Goal: Task Accomplishment & Management: Use online tool/utility

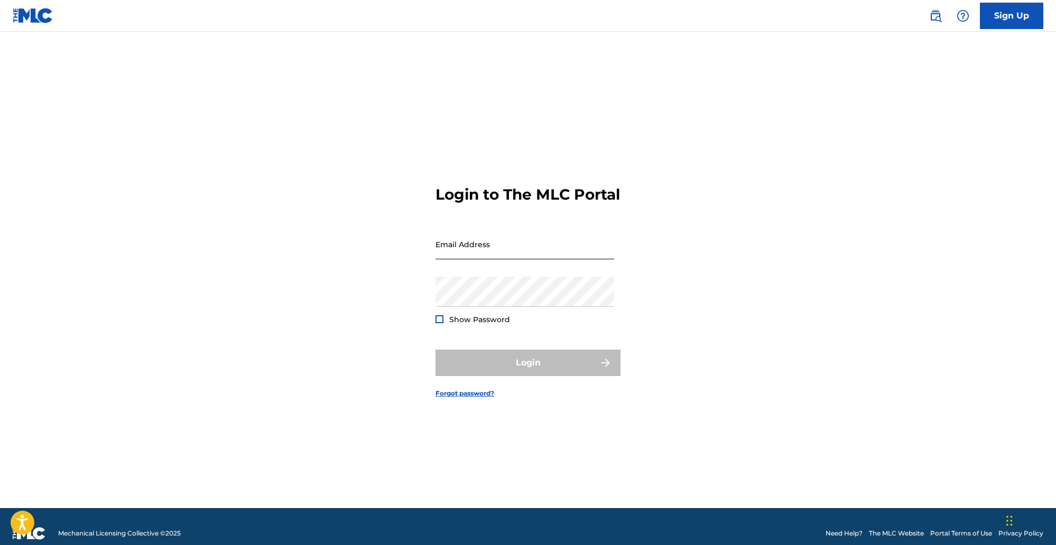
click at [511, 259] on input "Email Address" at bounding box center [524, 244] width 179 height 30
type input "[EMAIL_ADDRESS][DOMAIN_NAME]"
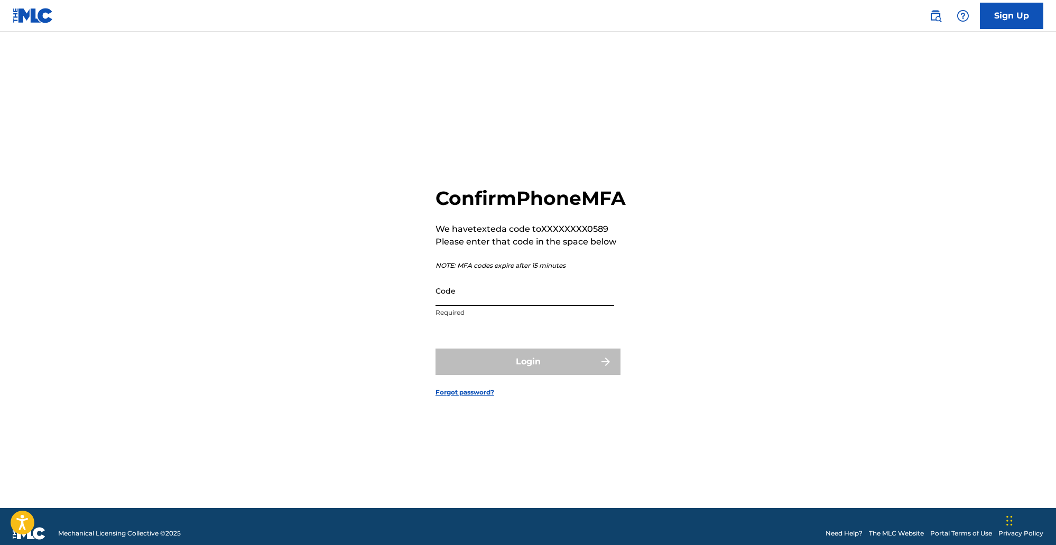
click at [489, 306] on input "Code" at bounding box center [524, 291] width 179 height 30
paste input "75679681683"
paste input "161347"
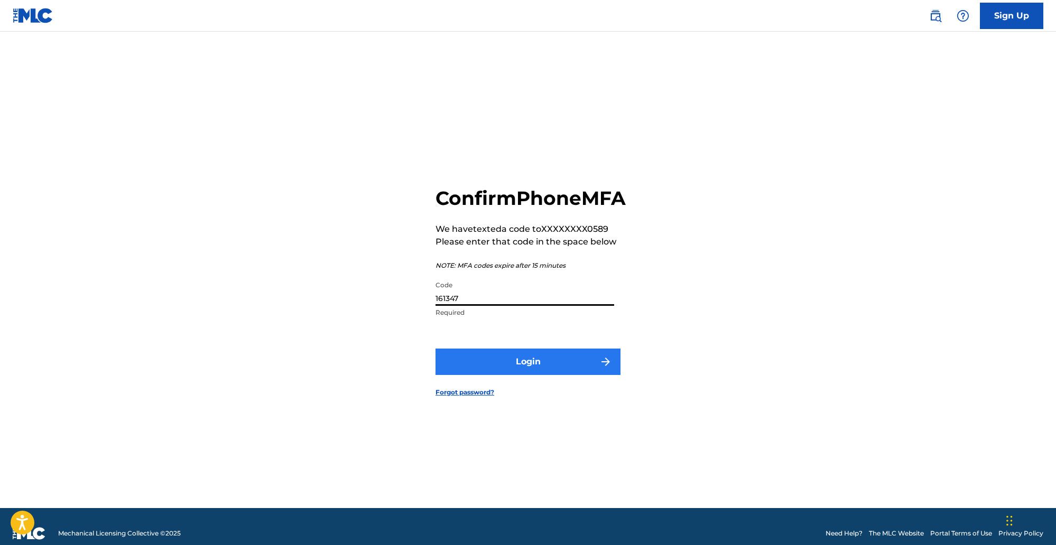
type input "161347"
click at [541, 368] on button "Login" at bounding box center [527, 362] width 185 height 26
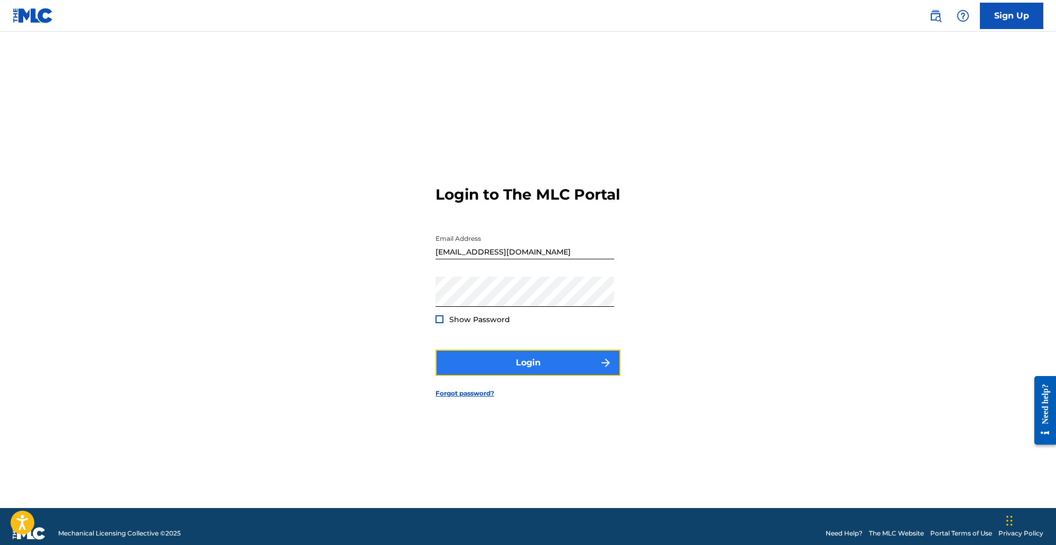
click at [551, 365] on button "Login" at bounding box center [527, 363] width 185 height 26
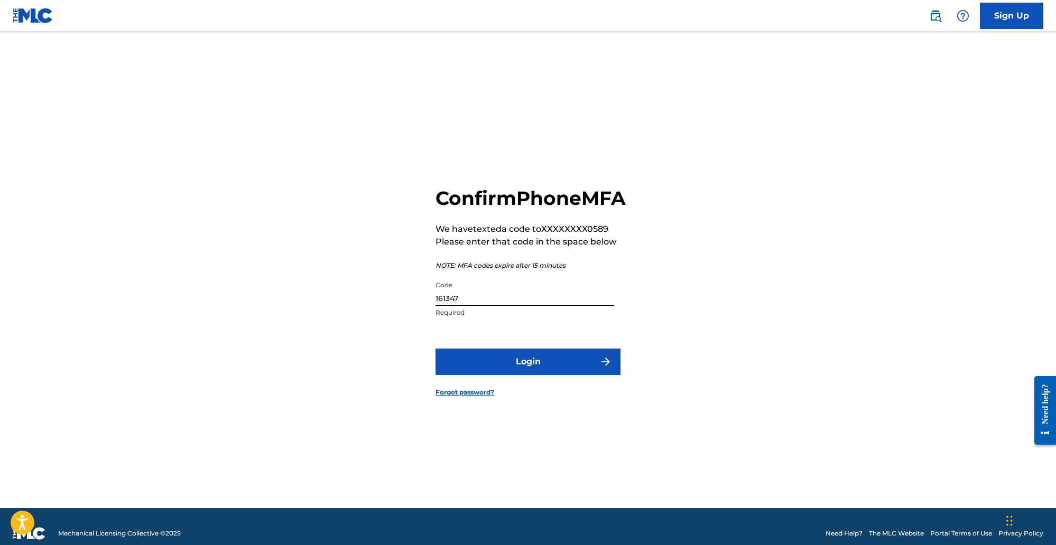
click at [514, 306] on input "161347" at bounding box center [524, 291] width 179 height 30
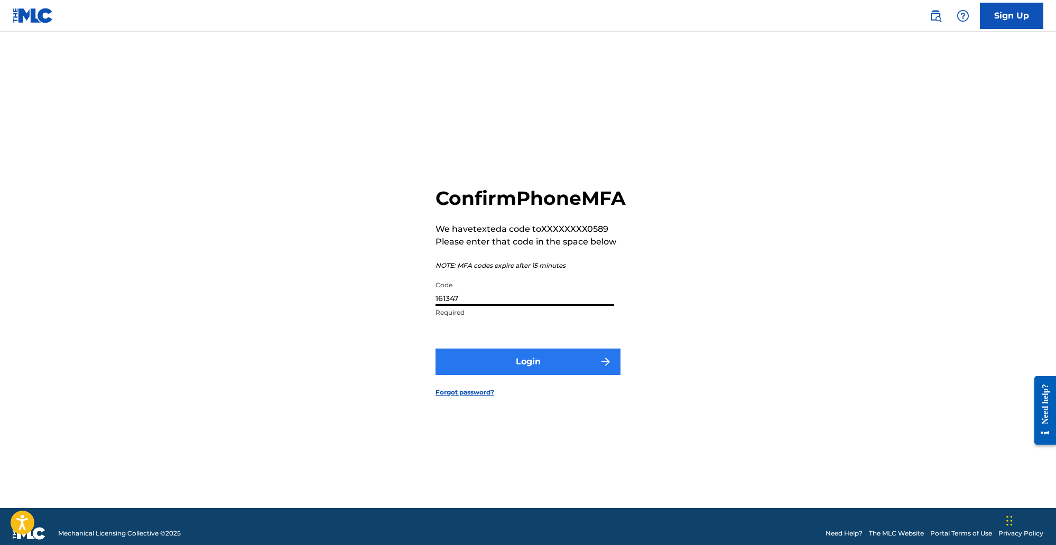
paste input "584519"
type input "584519"
click at [557, 375] on button "Login" at bounding box center [527, 362] width 185 height 26
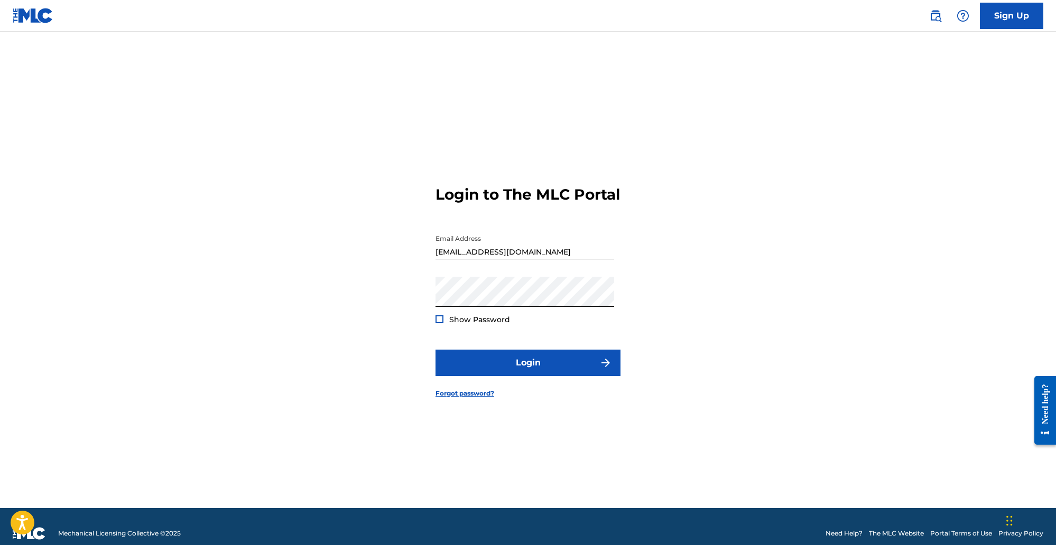
click at [3, 14] on nav "Sign Up" at bounding box center [528, 16] width 1056 height 32
click at [50, 4] on link at bounding box center [33, 15] width 41 height 31
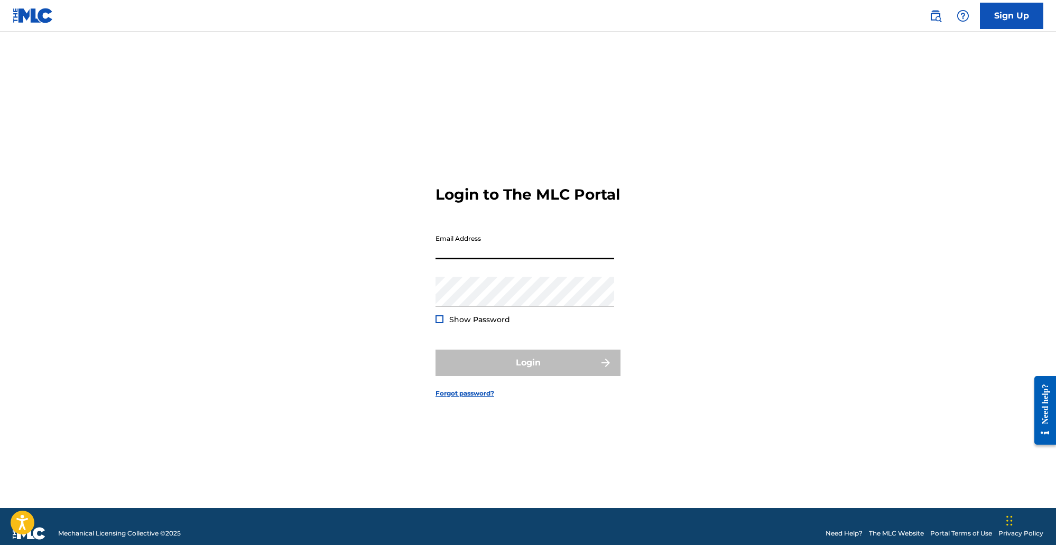
click at [494, 259] on input "Email Address" at bounding box center [524, 244] width 179 height 30
type input "[EMAIL_ADDRESS][DOMAIN_NAME]"
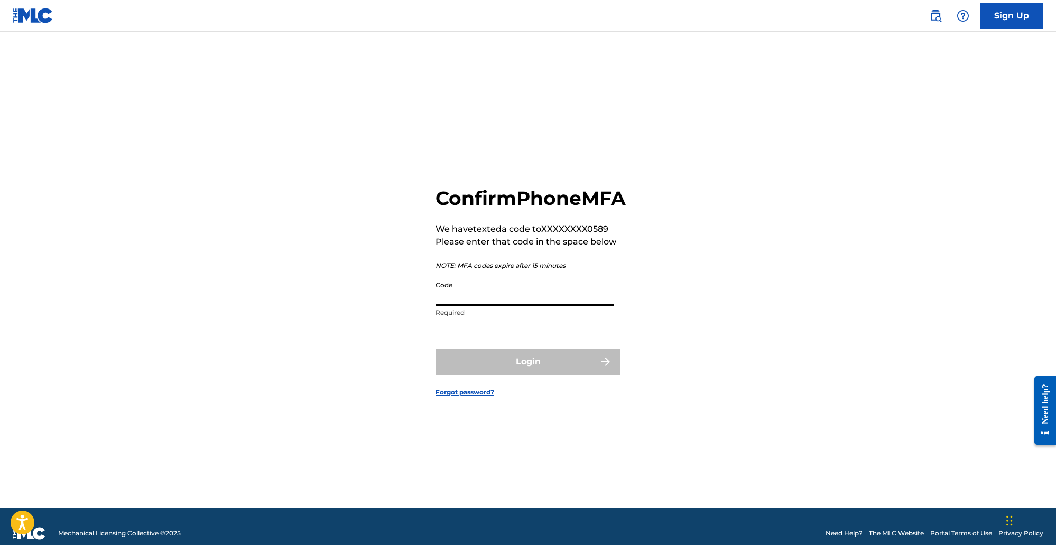
click at [584, 295] on input "Code" at bounding box center [524, 291] width 179 height 30
paste input "911915"
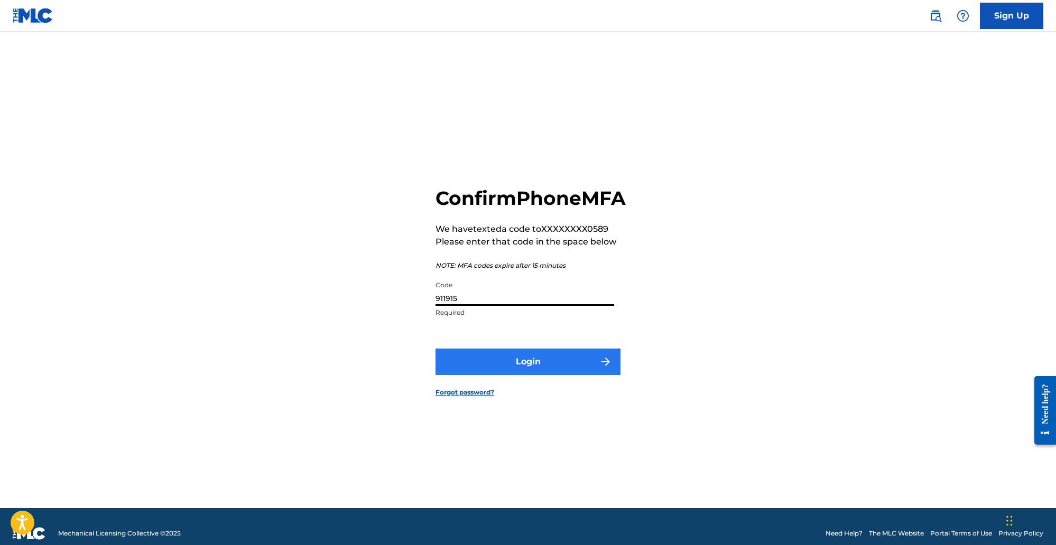
type input "911915"
click at [509, 374] on button "Login" at bounding box center [527, 362] width 185 height 26
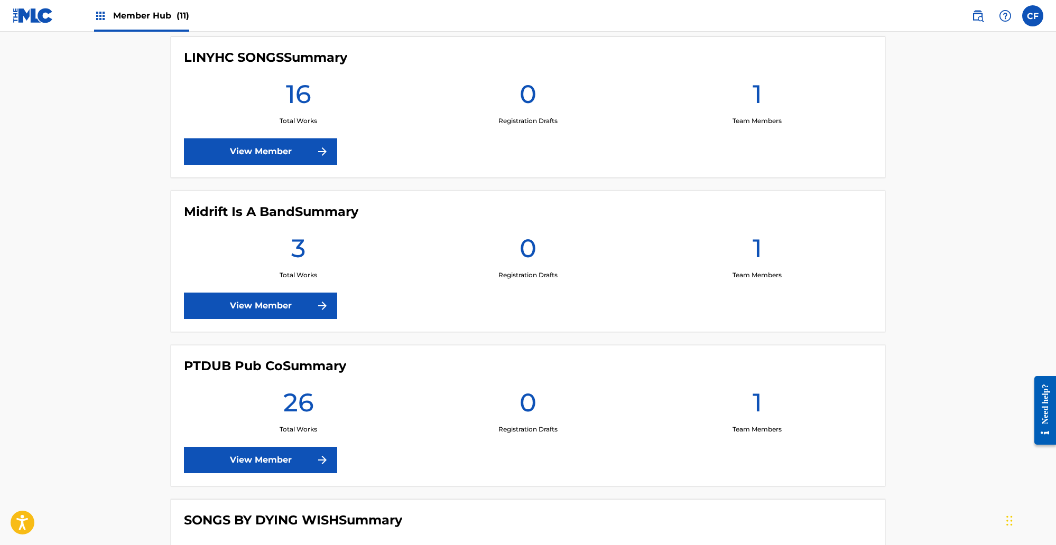
scroll to position [900, 0]
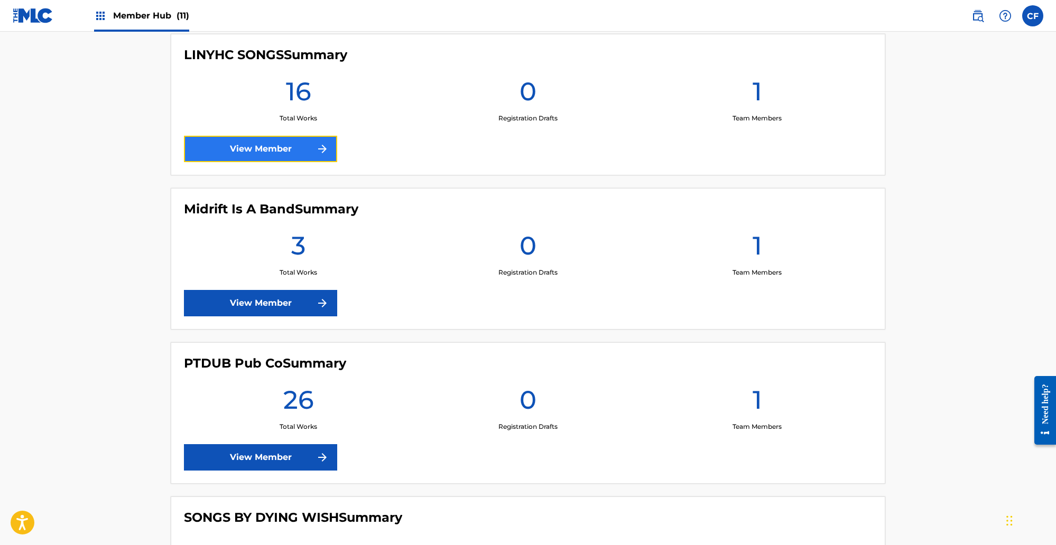
click at [270, 151] on link "View Member" at bounding box center [260, 149] width 153 height 26
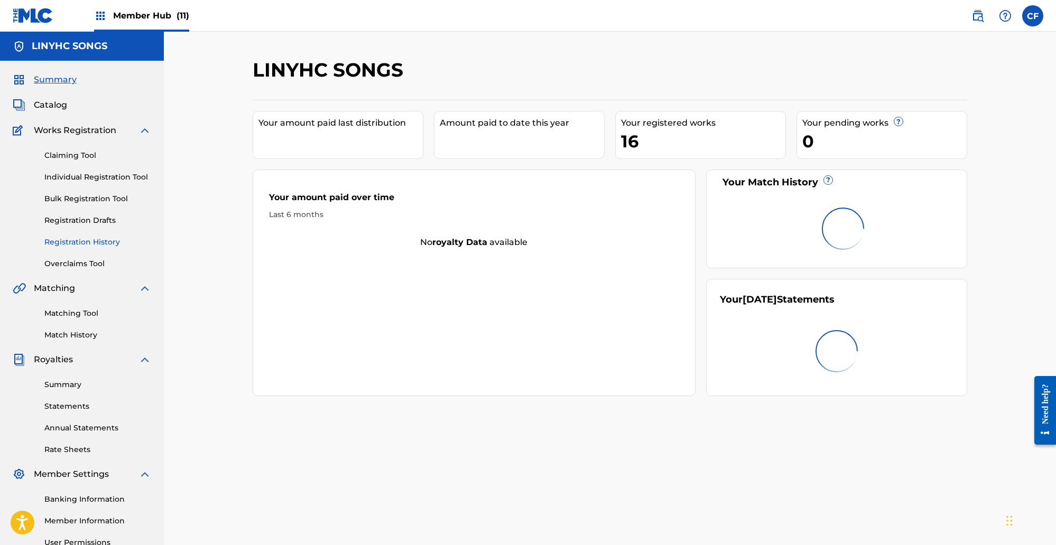
click at [94, 239] on link "Registration History" at bounding box center [97, 242] width 107 height 11
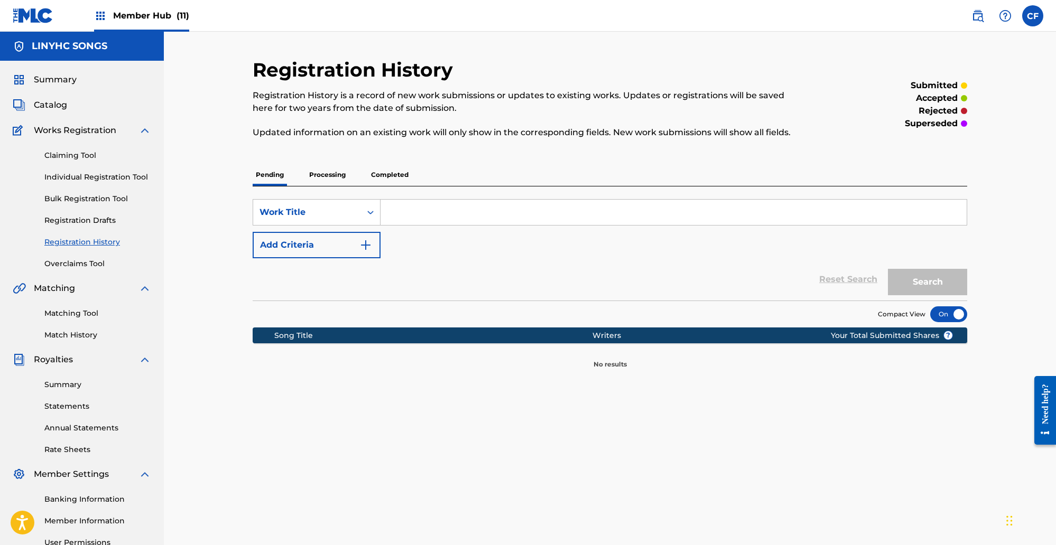
click at [336, 182] on p "Processing" at bounding box center [327, 175] width 43 height 22
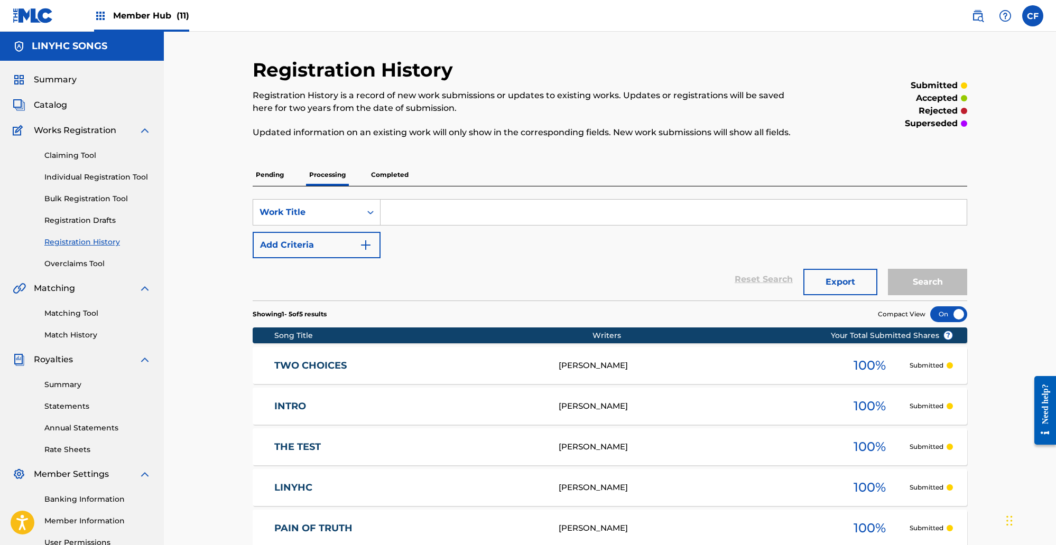
click at [381, 179] on p "Completed" at bounding box center [390, 175] width 44 height 22
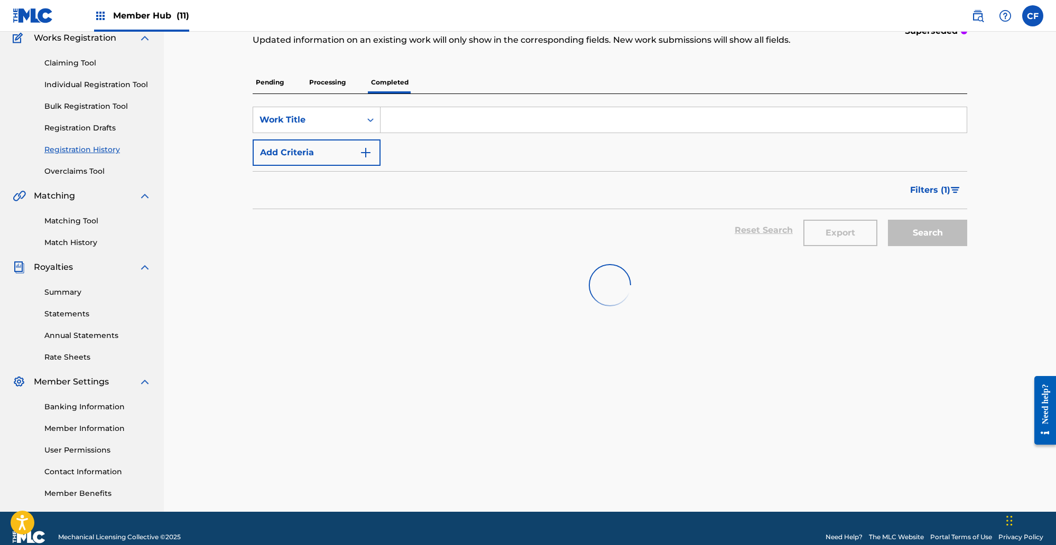
scroll to position [110, 0]
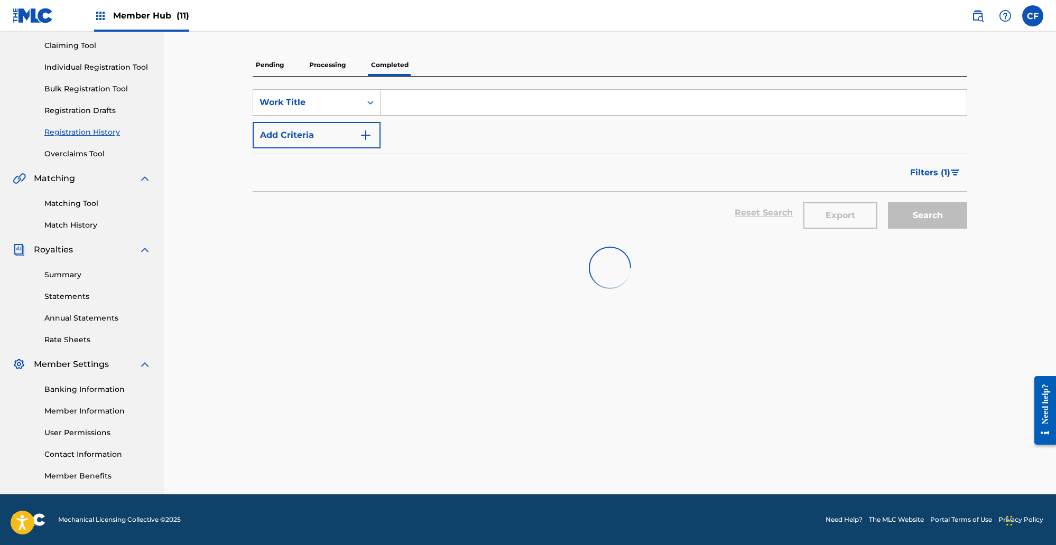
click at [328, 68] on p "Processing" at bounding box center [327, 65] width 43 height 22
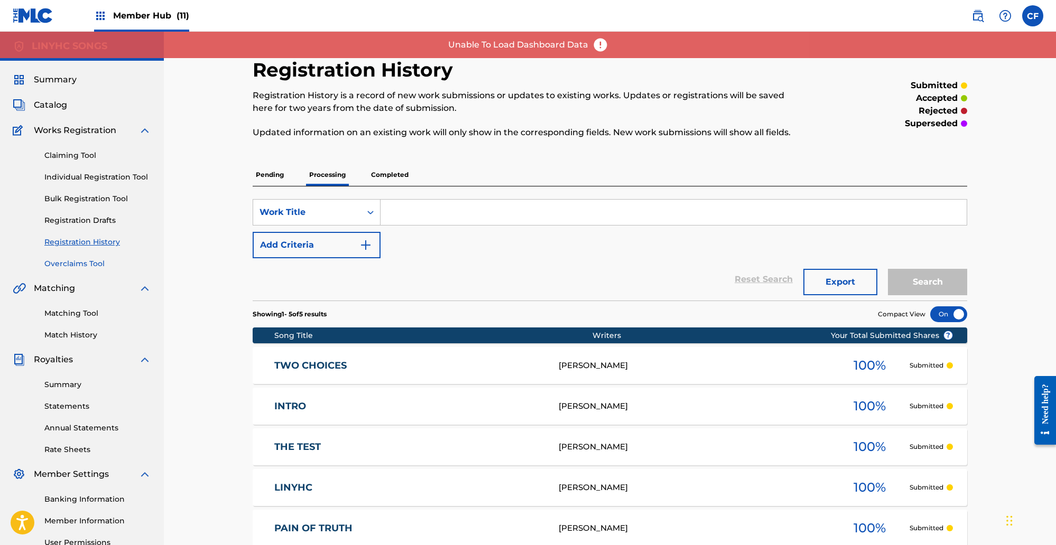
click at [92, 263] on link "Overclaims Tool" at bounding box center [97, 263] width 107 height 11
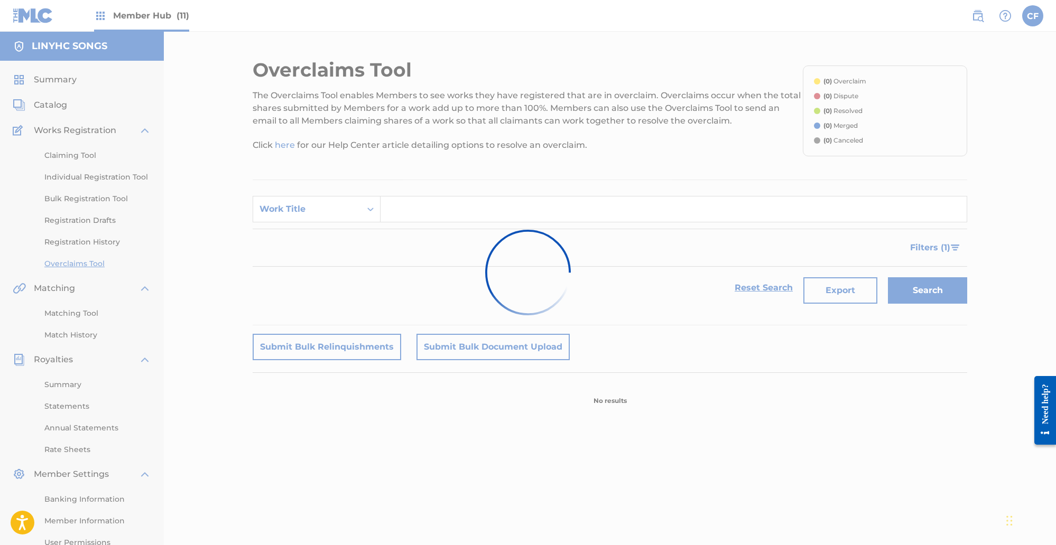
click at [111, 11] on div at bounding box center [528, 272] width 1056 height 545
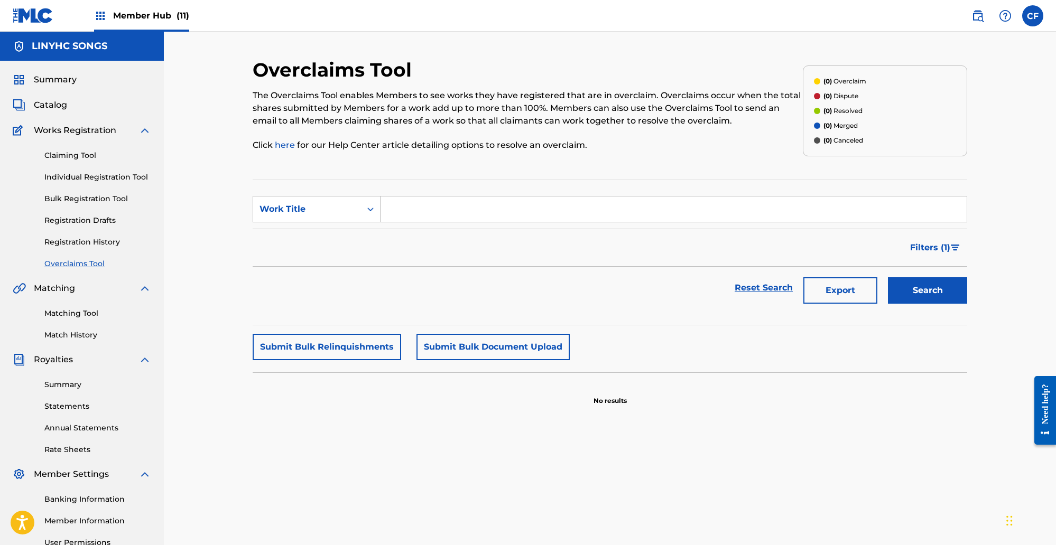
click at [129, 9] on div "Member Hub (11)" at bounding box center [141, 15] width 95 height 31
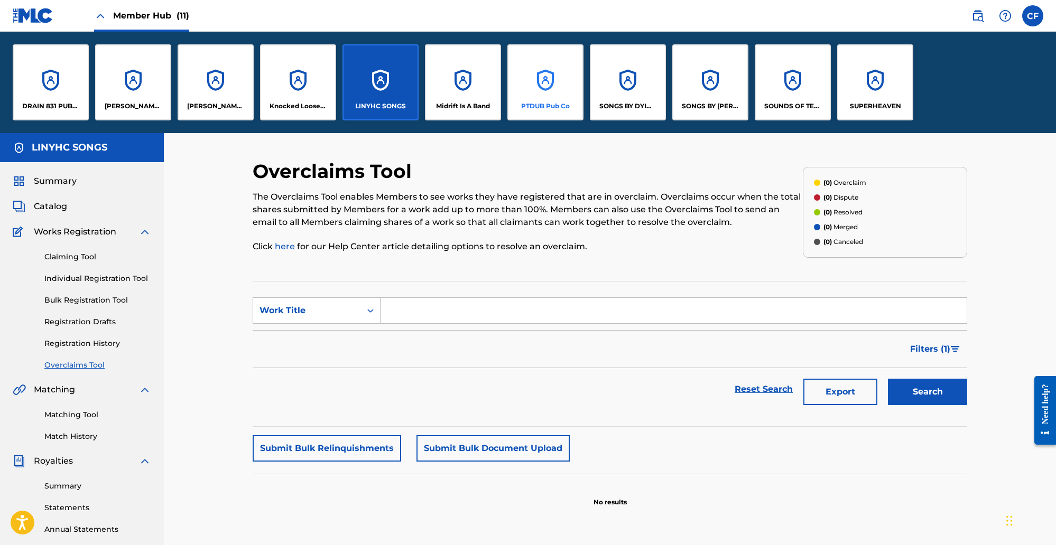
click at [537, 91] on div "PTDUB Pub Co" at bounding box center [545, 82] width 76 height 76
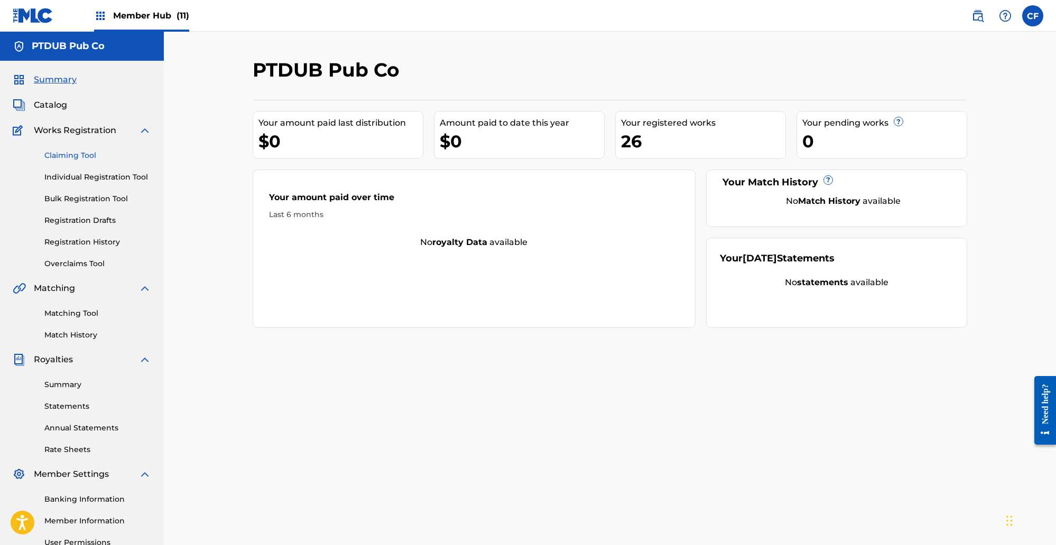
click at [60, 157] on link "Claiming Tool" at bounding box center [97, 155] width 107 height 11
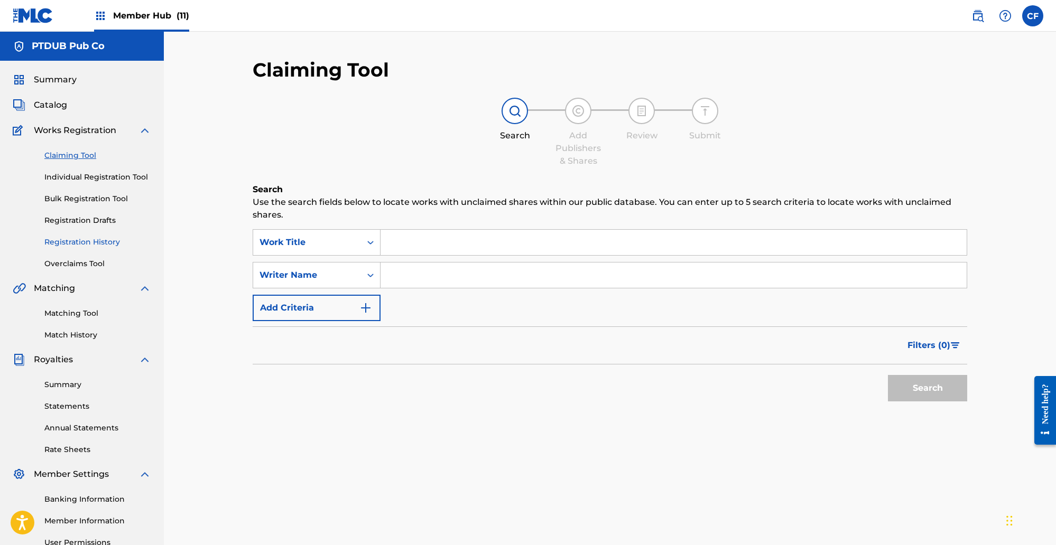
click at [96, 240] on link "Registration History" at bounding box center [97, 242] width 107 height 11
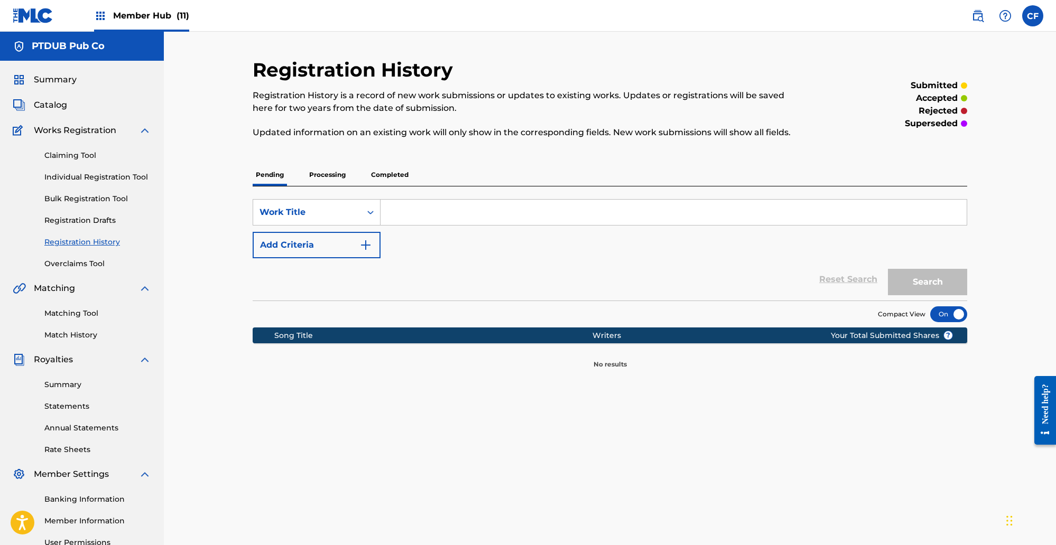
click at [337, 175] on p "Processing" at bounding box center [327, 175] width 43 height 22
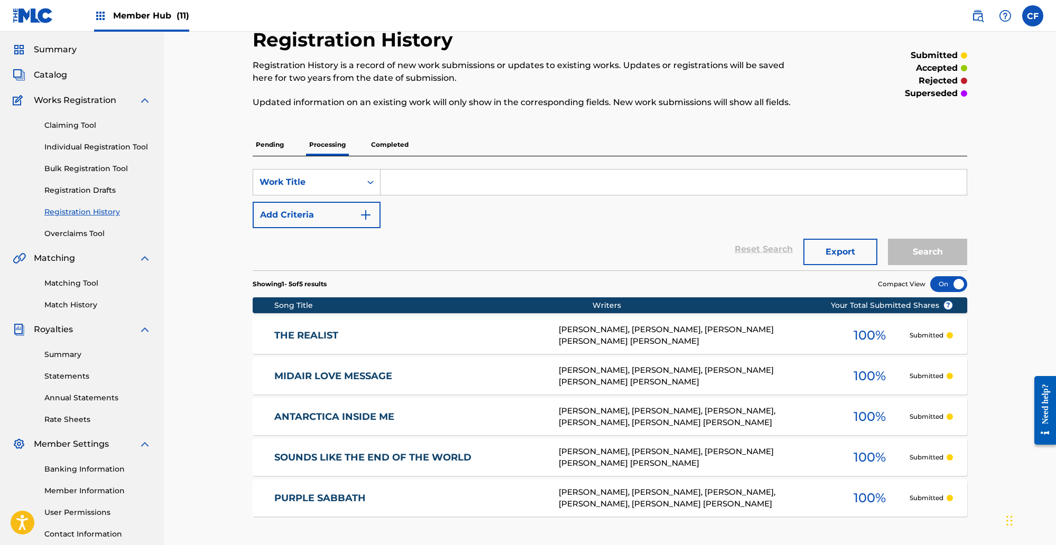
scroll to position [30, 0]
click at [84, 282] on link "Matching Tool" at bounding box center [97, 283] width 107 height 11
click at [411, 347] on div "THE REALIST TD50BT [PERSON_NAME], [PERSON_NAME], [PERSON_NAME] [PERSON_NAME] [P…" at bounding box center [610, 336] width 714 height 37
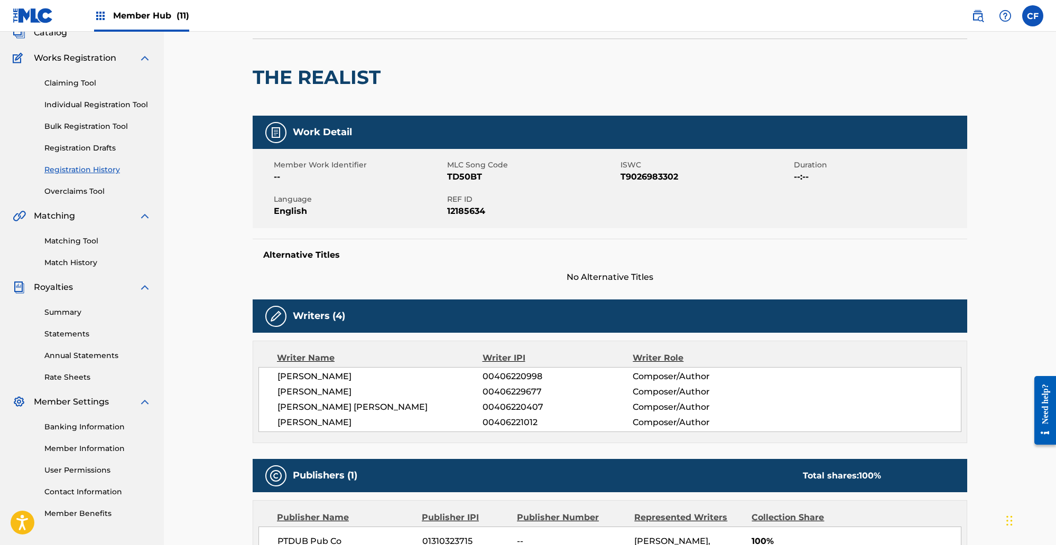
scroll to position [320, 0]
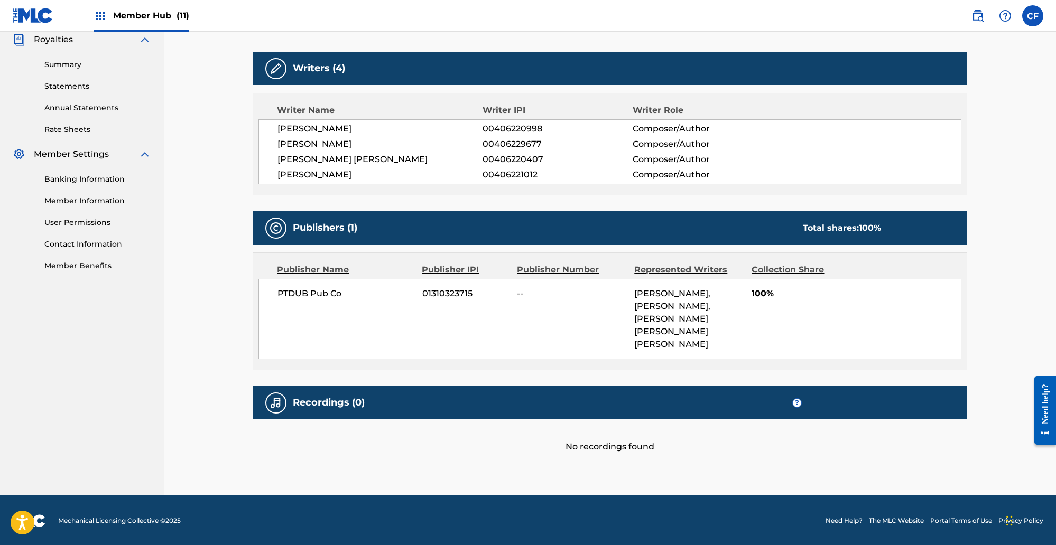
click at [313, 146] on span "[PERSON_NAME]" at bounding box center [379, 144] width 205 height 13
copy div "[PERSON_NAME]"
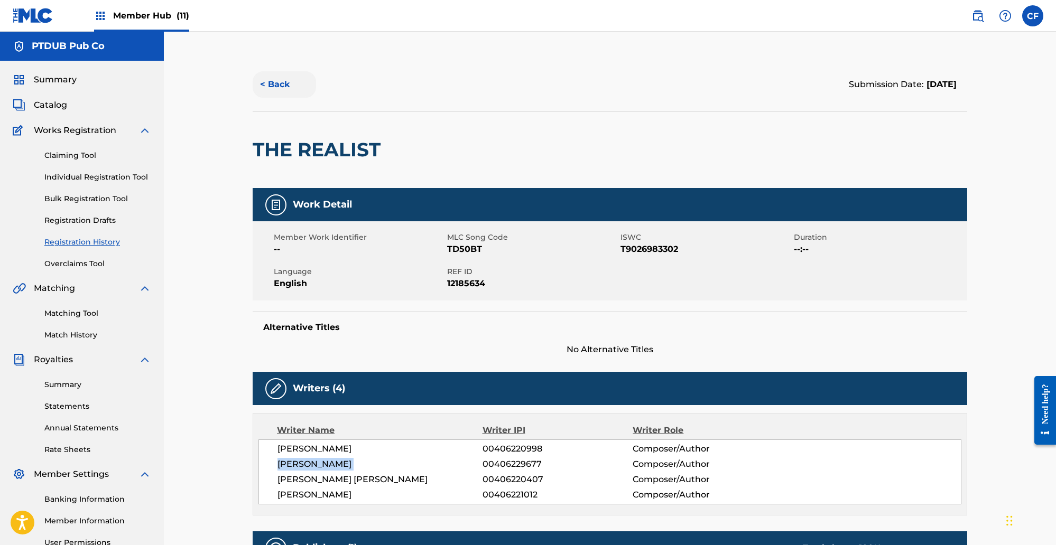
click at [274, 87] on button "< Back" at bounding box center [284, 84] width 63 height 26
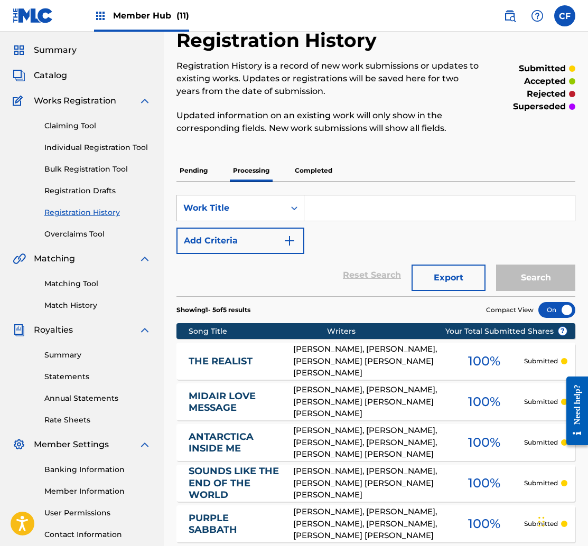
scroll to position [143, 0]
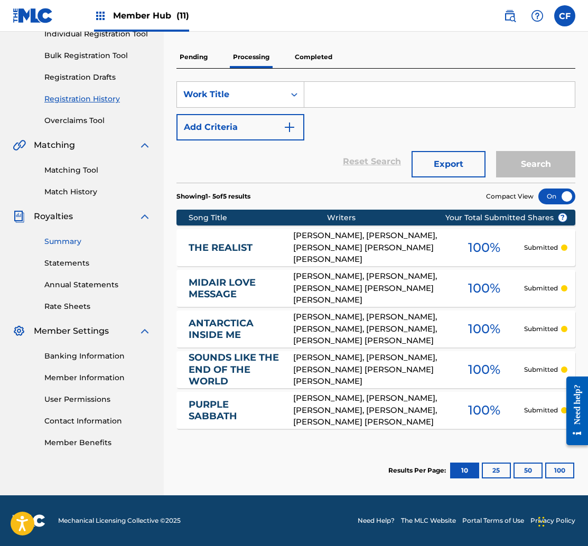
click at [74, 237] on link "Summary" at bounding box center [97, 241] width 107 height 11
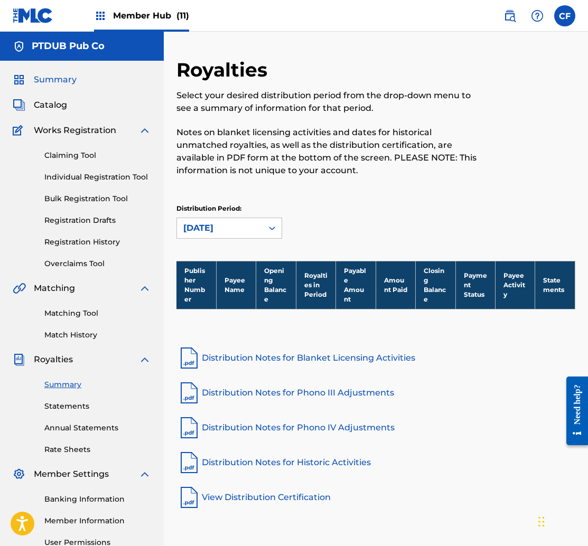
click at [63, 81] on span "Summary" at bounding box center [55, 79] width 43 height 13
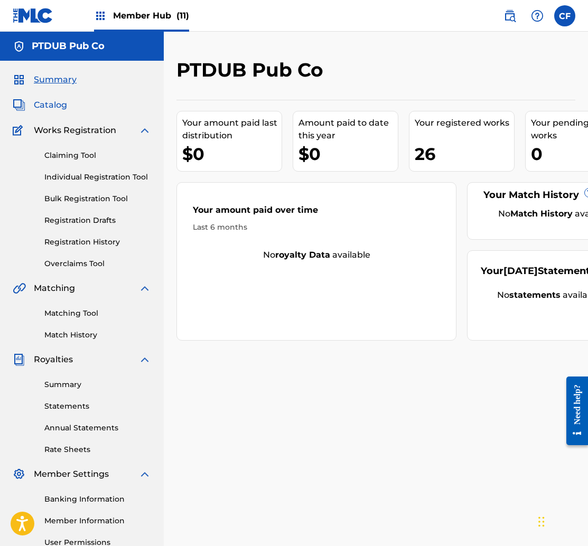
click at [51, 104] on span "Catalog" at bounding box center [50, 105] width 33 height 13
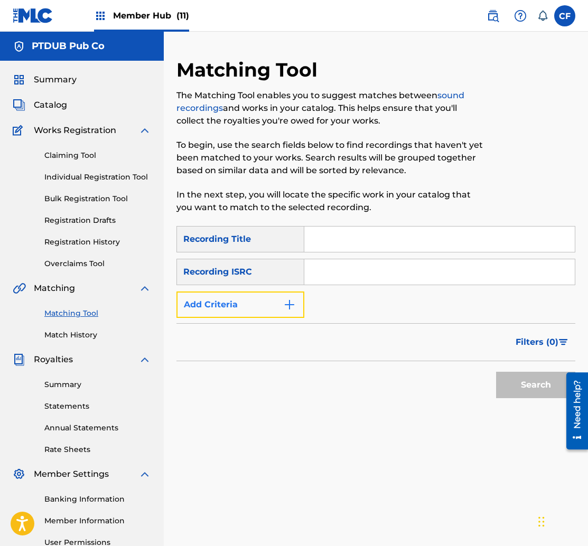
click at [247, 297] on button "Add Criteria" at bounding box center [240, 305] width 128 height 26
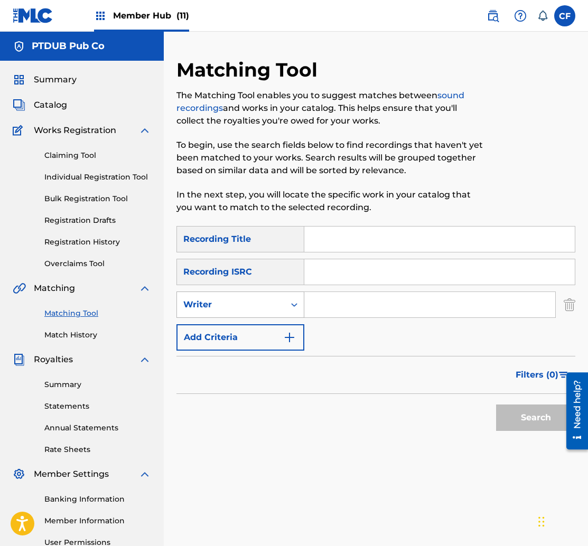
click at [252, 306] on div "Writer" at bounding box center [230, 305] width 95 height 13
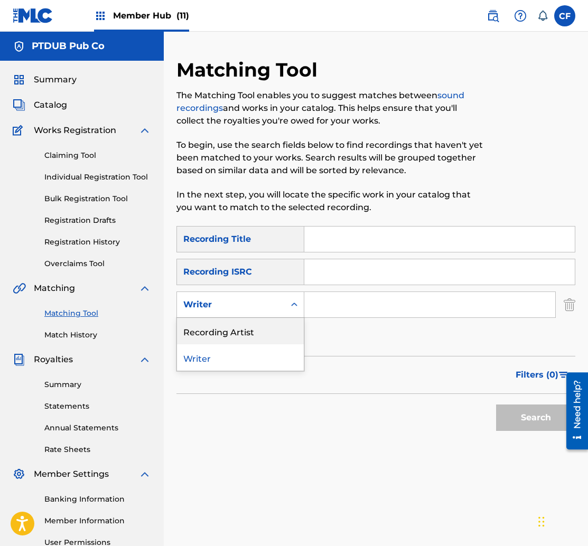
click at [256, 327] on div "Recording Artist" at bounding box center [240, 331] width 127 height 26
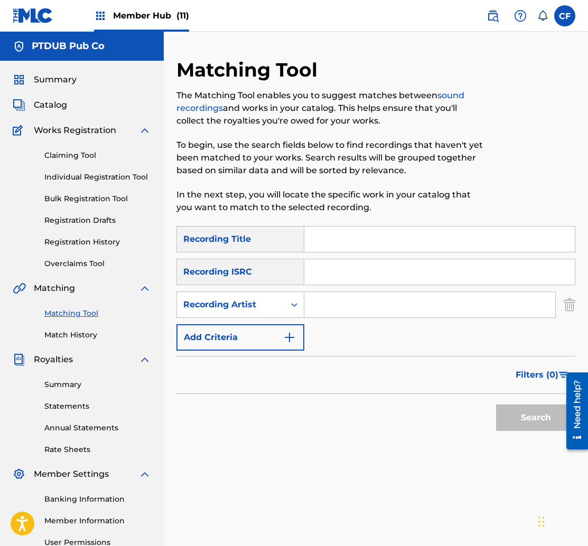
click at [357, 300] on input "Search Form" at bounding box center [429, 304] width 251 height 25
paste input "[PERSON_NAME]"
type input "[PERSON_NAME]"
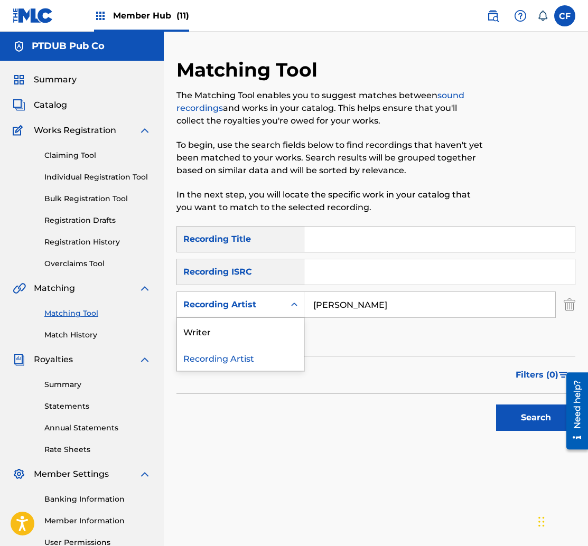
click at [287, 308] on div "Search Form" at bounding box center [294, 304] width 19 height 19
click at [70, 146] on div "Claiming Tool Individual Registration Tool Bulk Registration Tool Registration …" at bounding box center [82, 203] width 138 height 133
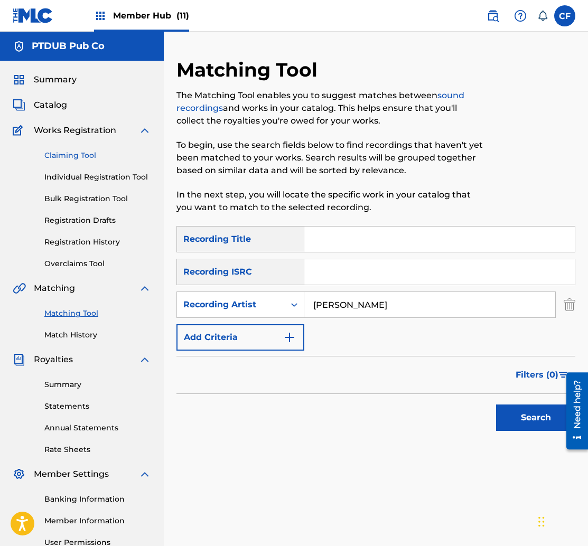
click at [73, 157] on link "Claiming Tool" at bounding box center [97, 155] width 107 height 11
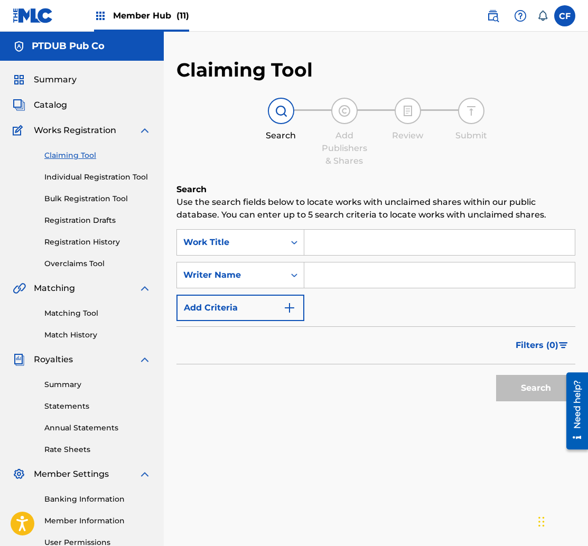
click at [364, 270] on input "Search Form" at bounding box center [439, 275] width 271 height 25
paste input "[PERSON_NAME]"
type input "[PERSON_NAME]"
click at [525, 389] on button "Search" at bounding box center [535, 388] width 79 height 26
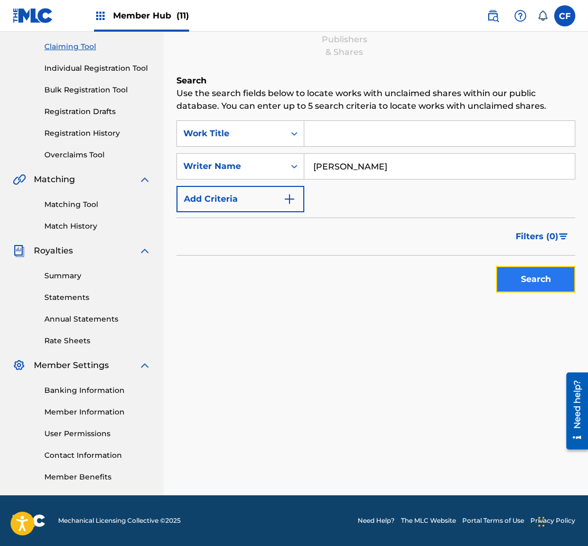
click at [534, 271] on button "Search" at bounding box center [535, 279] width 79 height 26
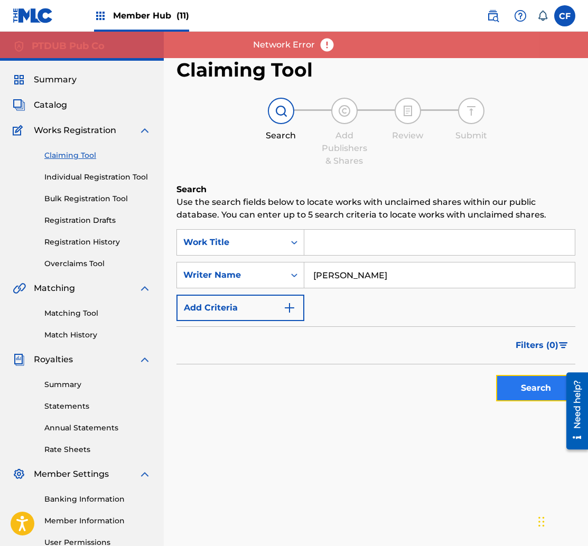
click at [527, 395] on button "Search" at bounding box center [535, 388] width 79 height 26
